Goal: Information Seeking & Learning: Compare options

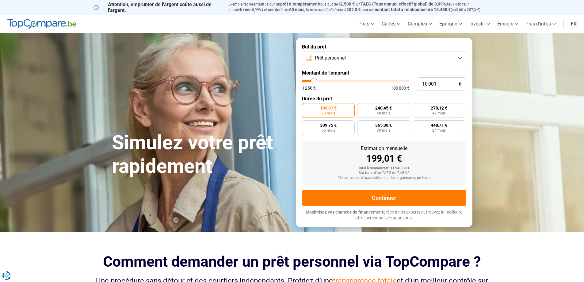
type input "9 500"
type input "9500"
type input "12 000"
type input "12000"
type input "12 750"
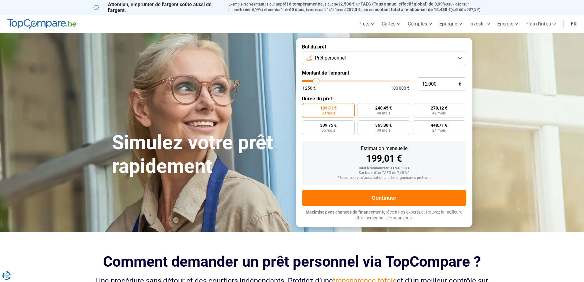
type input "12750"
type input "23 000"
type input "23000"
type input "23 500"
type input "23500"
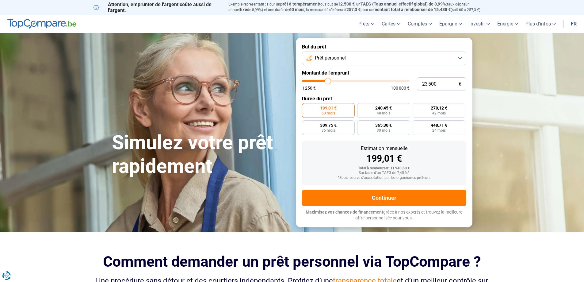
type input "29 000"
type input "29000"
type input "29 500"
type input "29500"
type input "30 250"
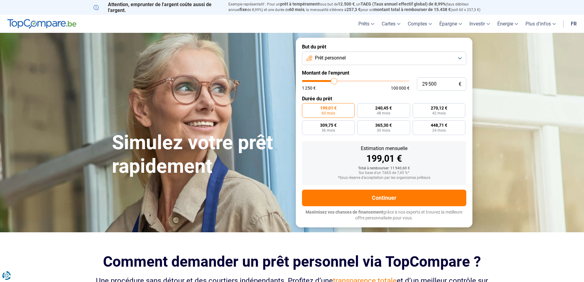
type input "30250"
type input "29 750"
type input "29750"
type input "23 500"
type input "23500"
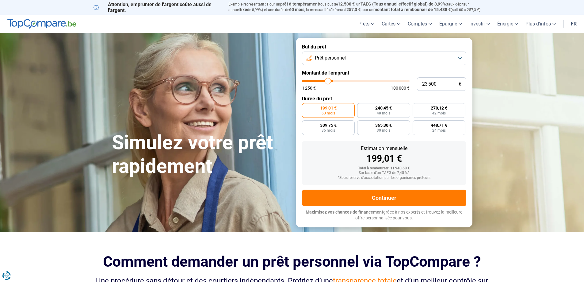
type input "22 750"
type input "22750"
type input "10 500"
type input "10500"
type input "3 500"
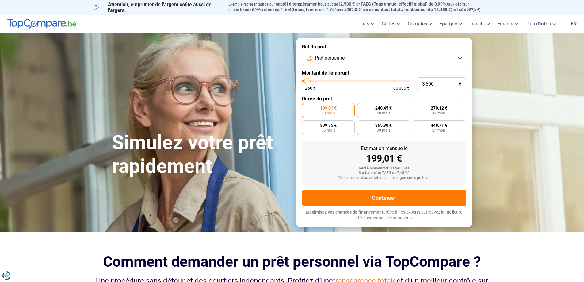
drag, startPoint x: 314, startPoint y: 81, endPoint x: 307, endPoint y: 80, distance: 6.4
type input "3500"
click at [307, 80] on input "range" at bounding box center [356, 81] width 108 height 2
radio input "true"
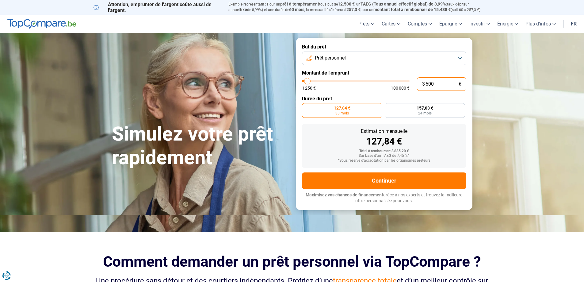
click at [440, 84] on input "3 500" at bounding box center [441, 83] width 49 height 13
type input "350"
type input "1250"
type input "35"
type input "1250"
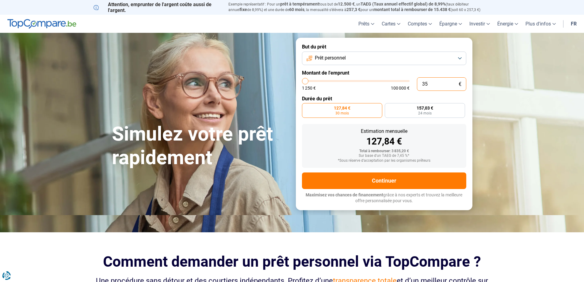
type input "3"
type input "1250"
type input "0"
type input "1250"
type input "1 250"
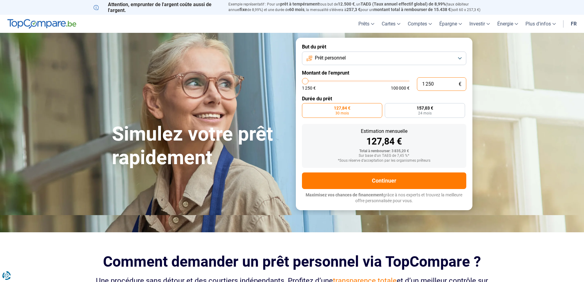
type input "1250"
radio input "true"
type input "12 503"
type input "12500"
type input "125 035"
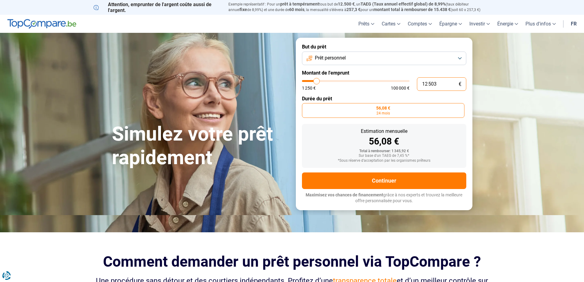
type input "100000"
type input "12 503"
type input "12500"
type input "1 250"
type input "1250"
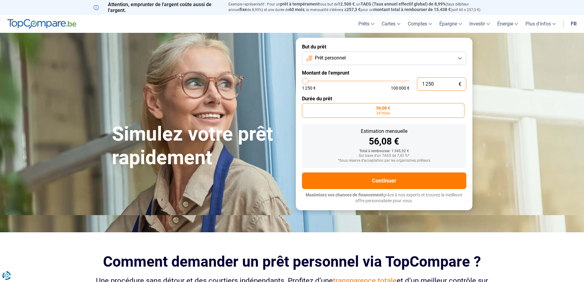
type input "125"
type input "1250"
type input "12"
type input "1250"
type input "1"
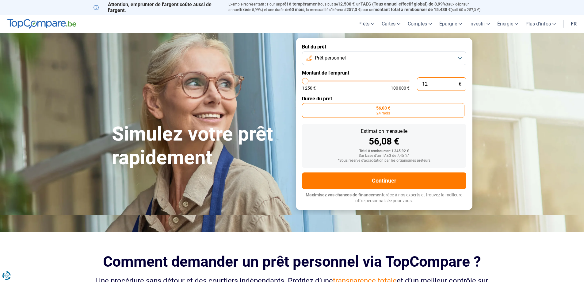
type input "1250"
type input "0"
type input "1250"
type input "3"
type input "1250"
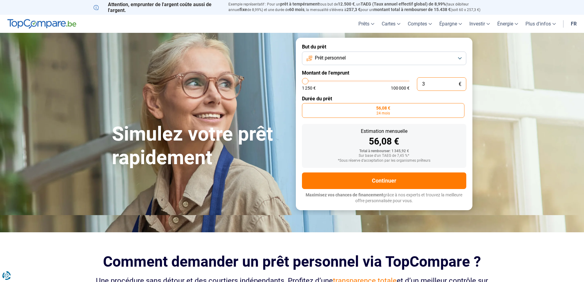
type input "35"
type input "1250"
type input "350"
type input "1250"
type input "3 500"
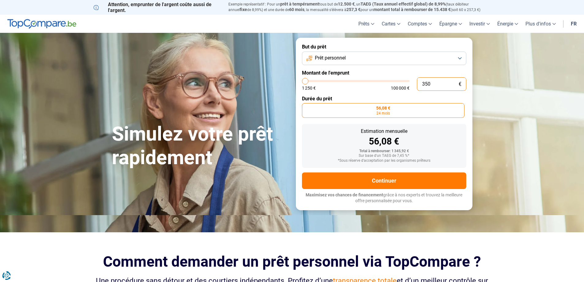
type input "3500"
radio input "false"
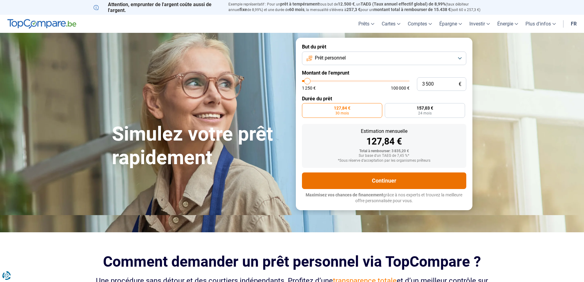
click at [408, 182] on button "Continuer" at bounding box center [384, 180] width 164 height 17
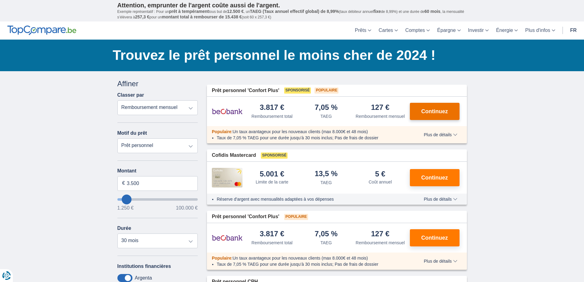
click at [438, 110] on span "Continuez" at bounding box center [434, 111] width 27 height 6
